Goal: Task Accomplishment & Management: Use online tool/utility

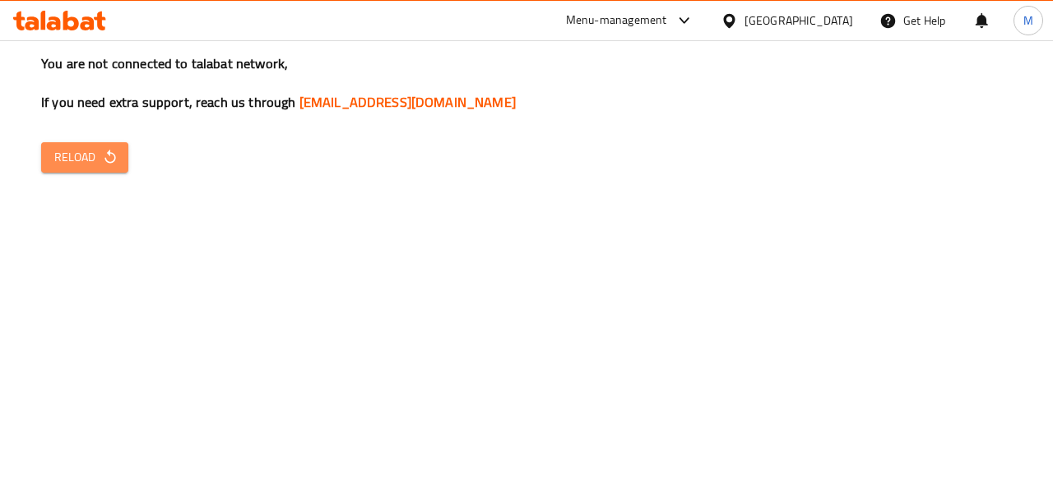
click at [109, 164] on icon "button" at bounding box center [110, 157] width 16 height 16
click at [120, 148] on button "Reload" at bounding box center [84, 157] width 87 height 30
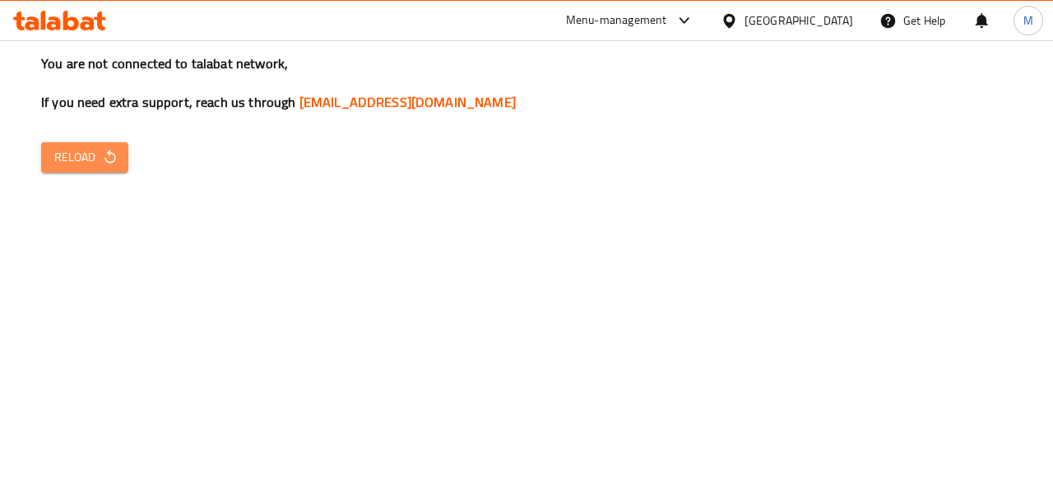
click at [95, 147] on span "Reload" at bounding box center [84, 157] width 61 height 21
